Goal: Transaction & Acquisition: Purchase product/service

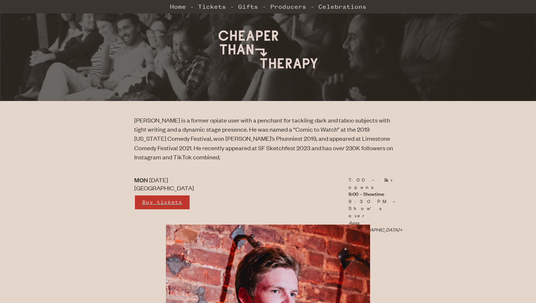
click at [156, 195] on link "Buy tickets" at bounding box center [162, 202] width 56 height 15
click at [148, 195] on link "Buy tickets" at bounding box center [162, 202] width 56 height 15
click at [184, 195] on link "Buy tickets" at bounding box center [162, 202] width 56 height 15
click at [157, 196] on link "Buy tickets" at bounding box center [162, 202] width 56 height 15
